Goal: Task Accomplishment & Management: Use online tool/utility

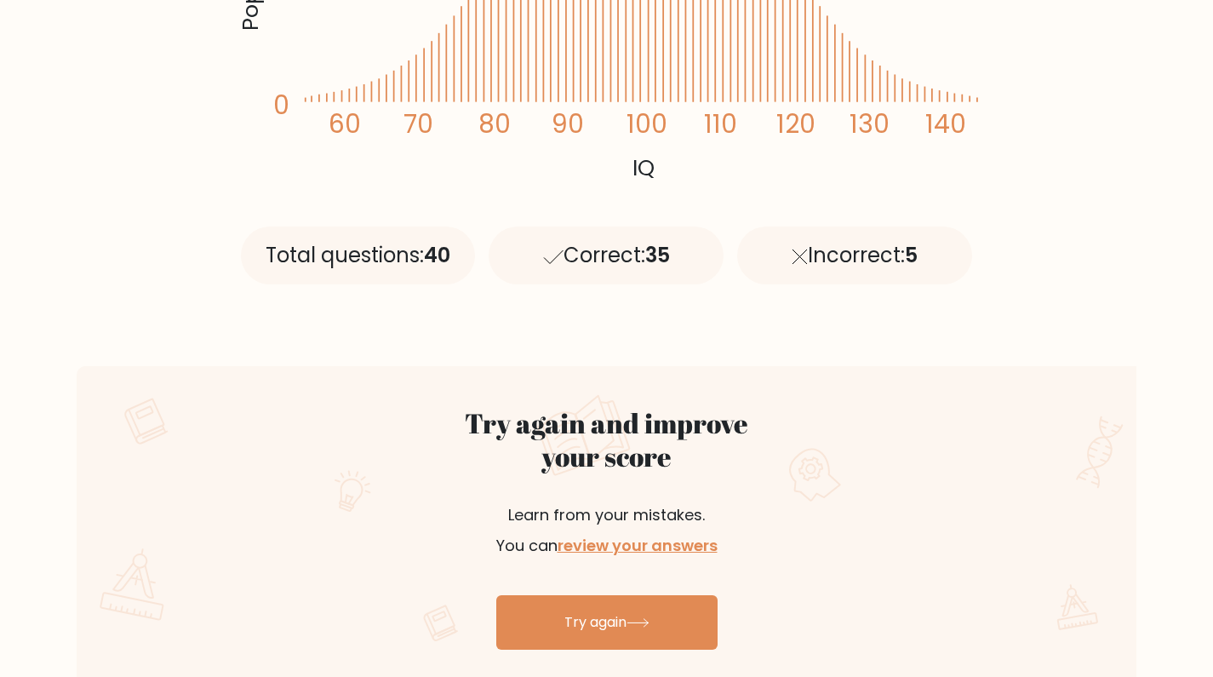
scroll to position [609, 0]
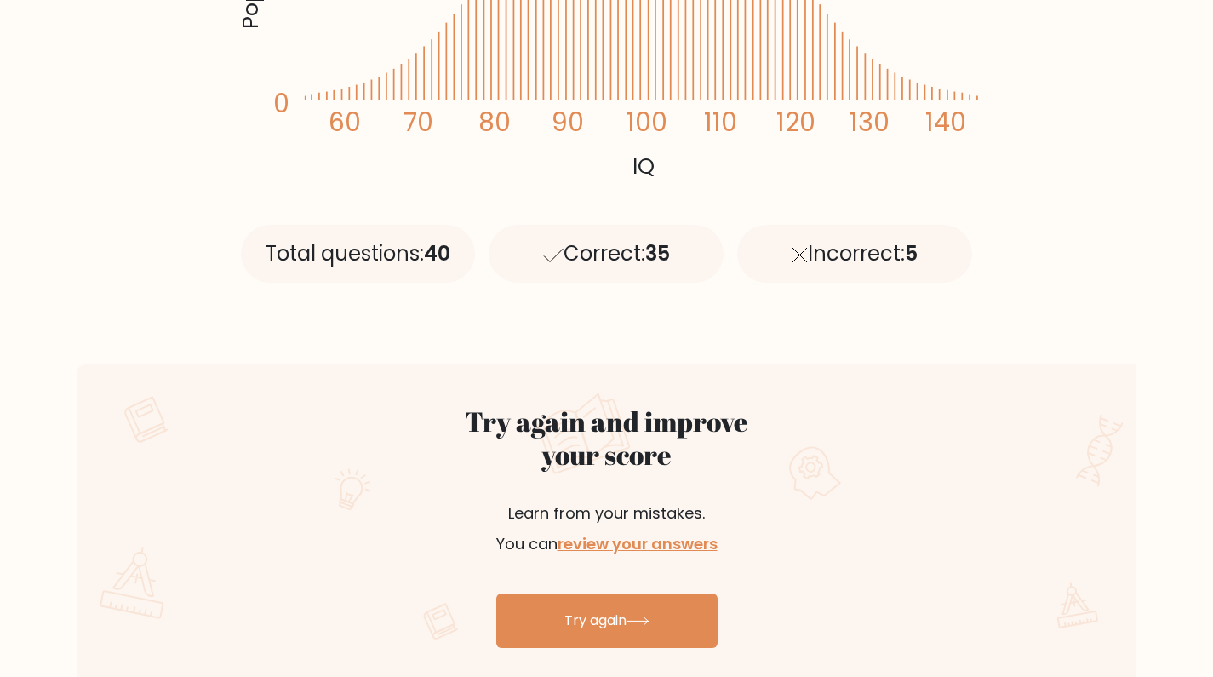
click at [615, 615] on link "Try again" at bounding box center [606, 620] width 221 height 54
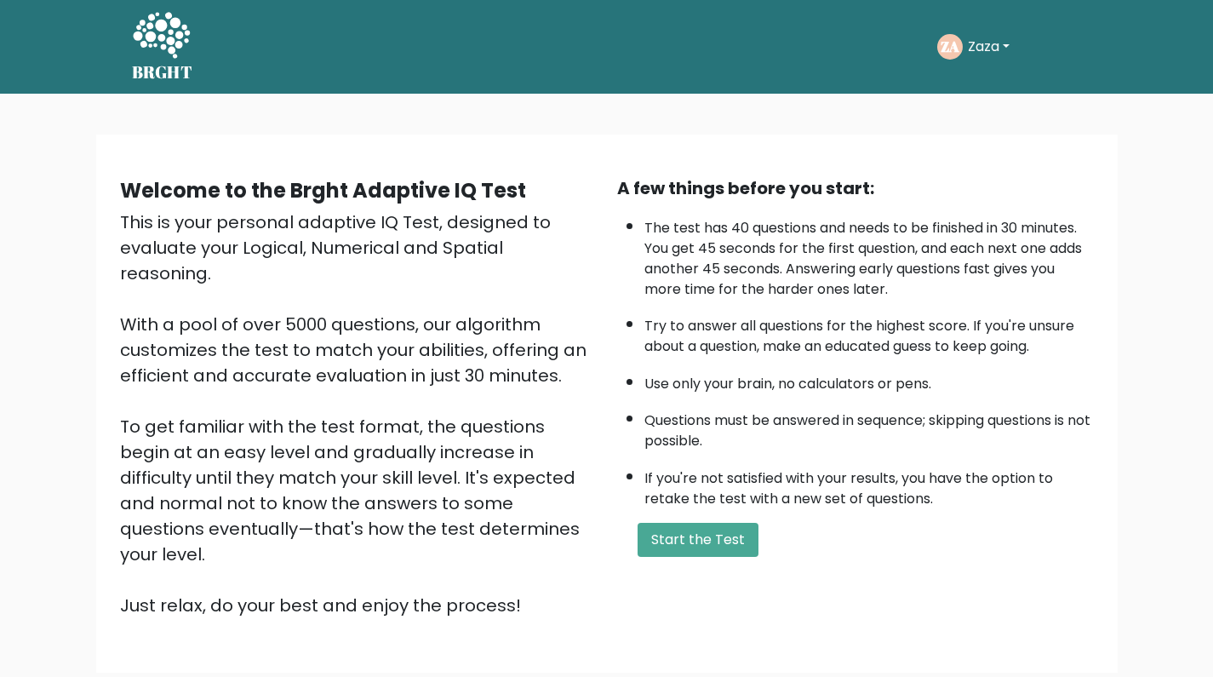
click at [694, 543] on button "Start the Test" at bounding box center [697, 540] width 121 height 34
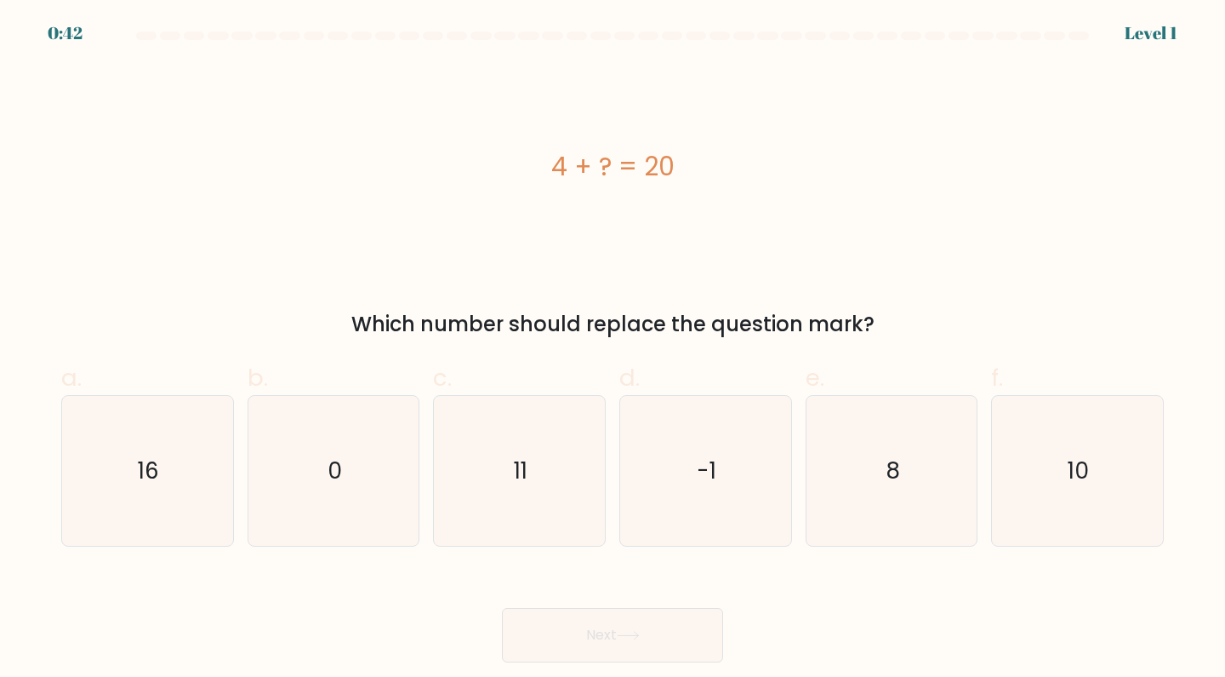
click at [150, 483] on text "16" at bounding box center [149, 469] width 21 height 31
click at [613, 350] on input "a. 16" at bounding box center [613, 344] width 1 height 11
radio input "true"
click at [634, 637] on icon at bounding box center [628, 635] width 23 height 9
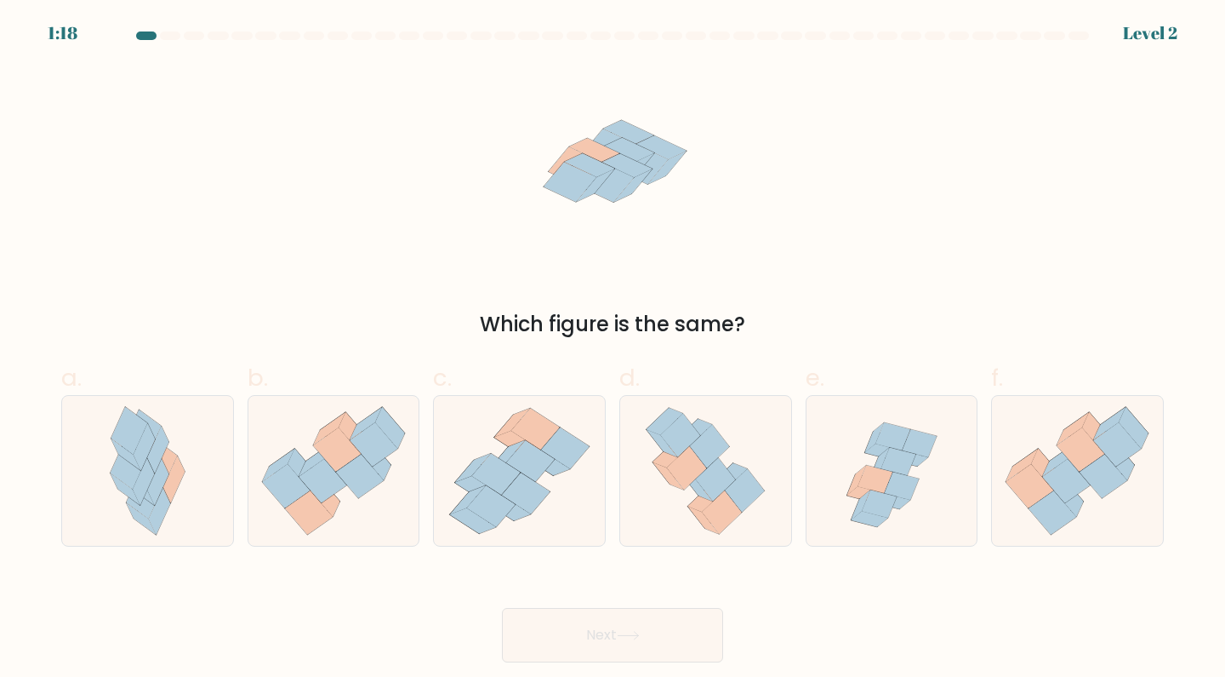
click at [530, 488] on icon at bounding box center [525, 493] width 49 height 42
click at [613, 350] on input "c." at bounding box center [613, 344] width 1 height 11
radio input "true"
click at [611, 645] on button "Next" at bounding box center [612, 635] width 221 height 54
